Goal: Information Seeking & Learning: Learn about a topic

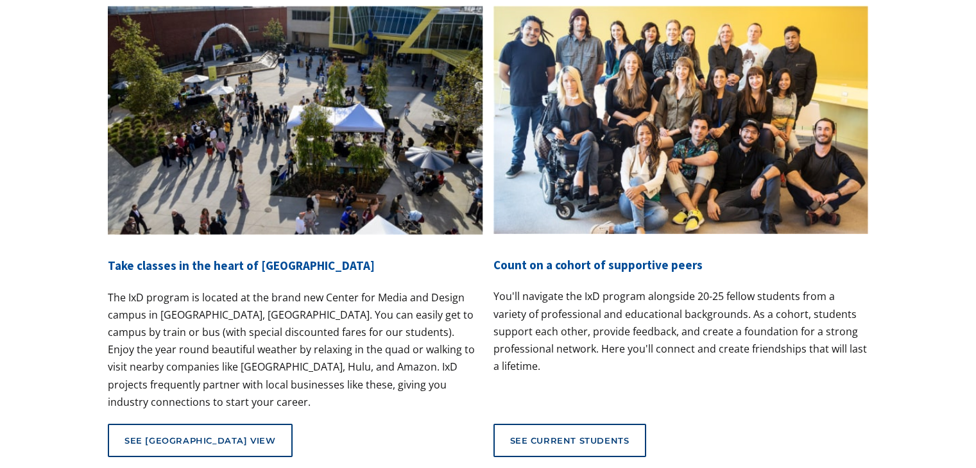
scroll to position [4815, 0]
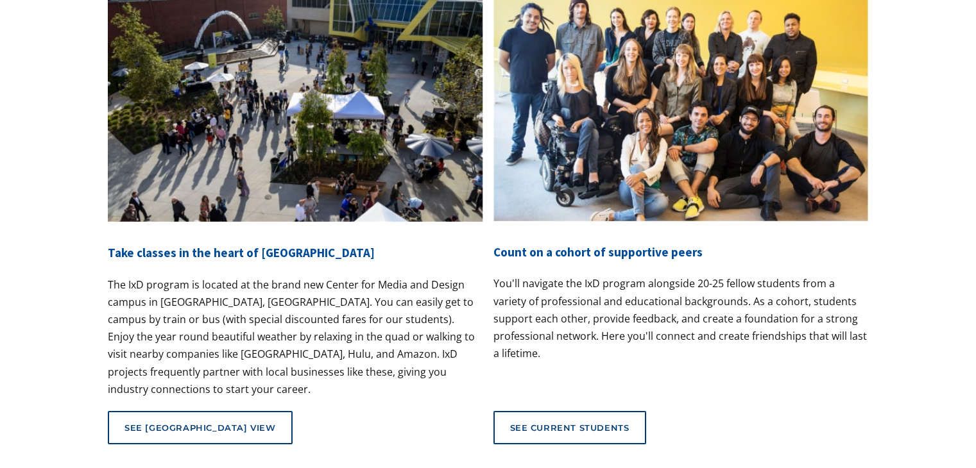
click at [548, 411] on link "See current students" at bounding box center [569, 427] width 153 height 33
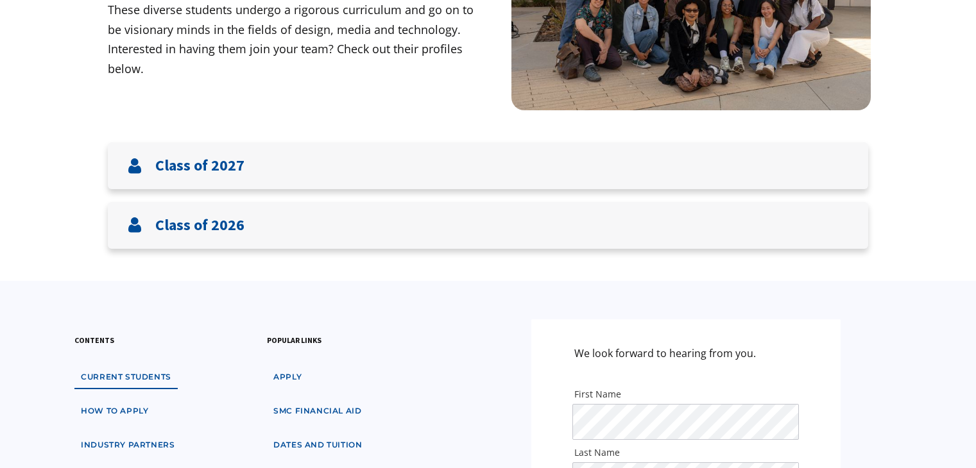
scroll to position [257, 0]
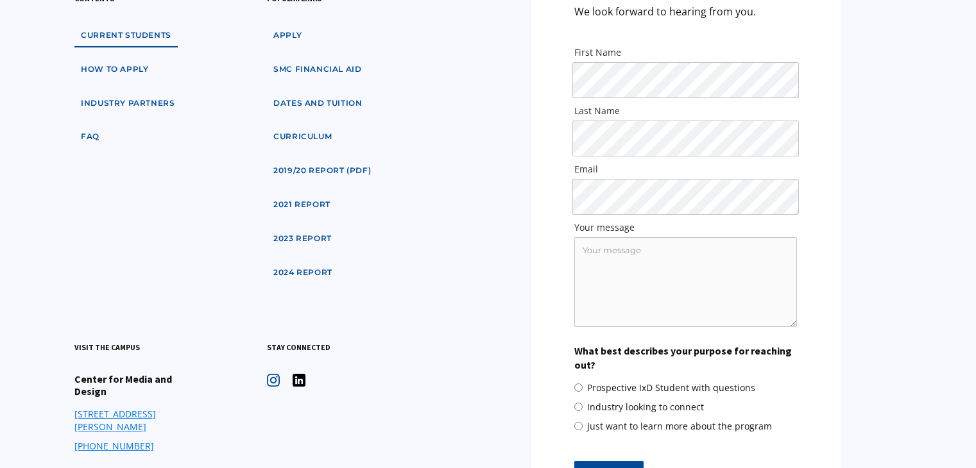
scroll to position [586, 0]
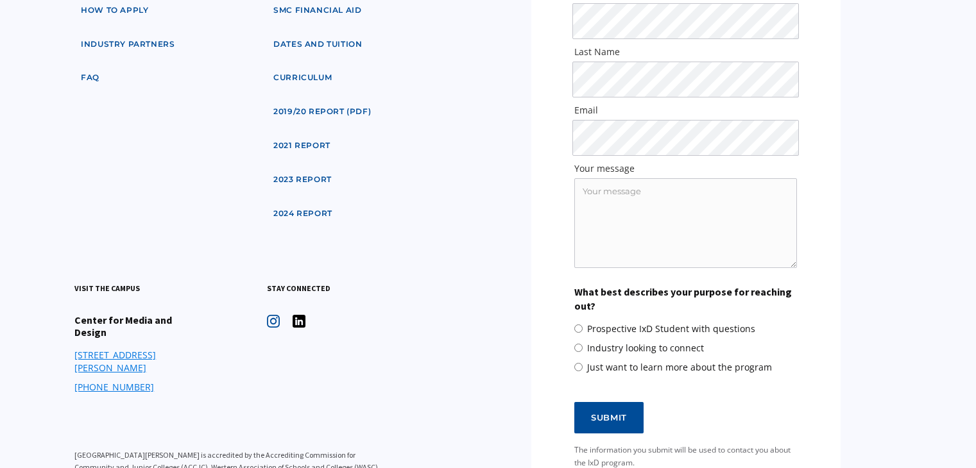
click at [282, 218] on link "2024 Report" at bounding box center [303, 214] width 72 height 24
